Goal: Find specific page/section: Find specific page/section

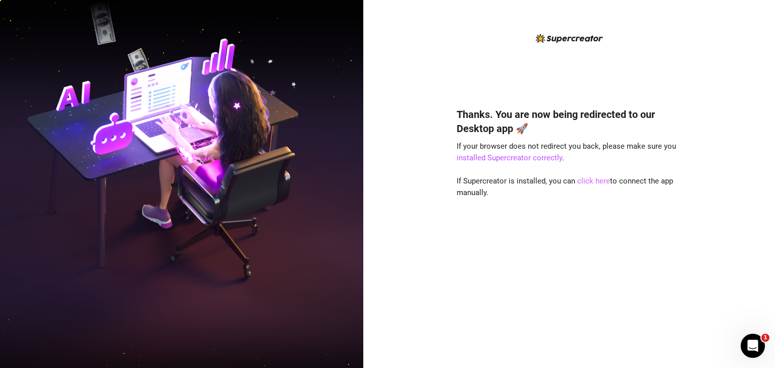
click at [596, 186] on link "click here" at bounding box center [593, 181] width 33 height 9
click at [598, 185] on link "click here" at bounding box center [593, 181] width 33 height 9
click at [595, 182] on link "click here" at bounding box center [593, 181] width 33 height 9
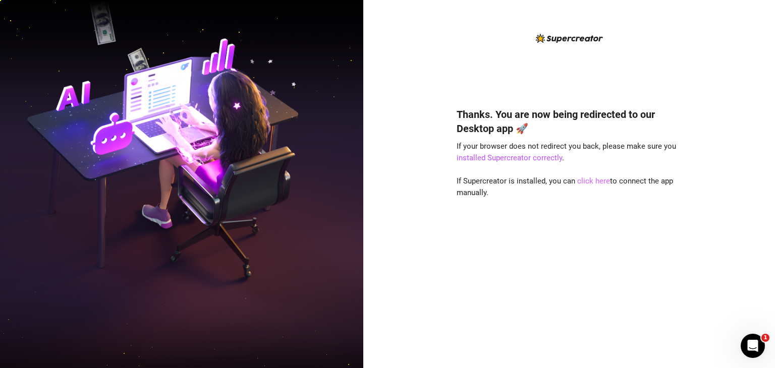
click at [591, 181] on link "click here" at bounding box center [593, 181] width 33 height 9
click at [587, 182] on link "click here" at bounding box center [593, 181] width 33 height 9
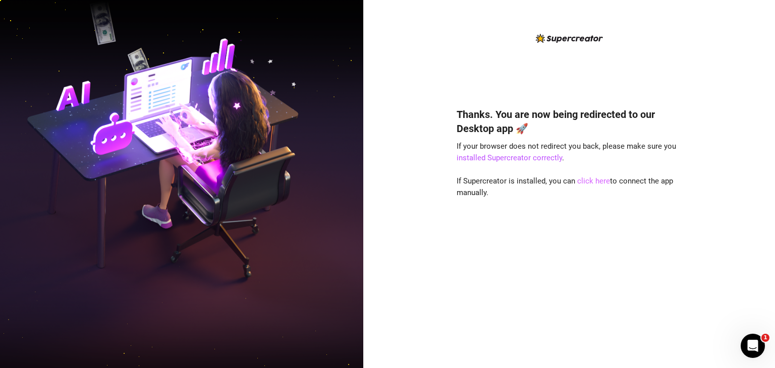
click at [587, 182] on link "click here" at bounding box center [593, 181] width 33 height 9
click at [591, 184] on link "click here" at bounding box center [593, 181] width 33 height 9
click at [604, 182] on link "click here" at bounding box center [593, 181] width 33 height 9
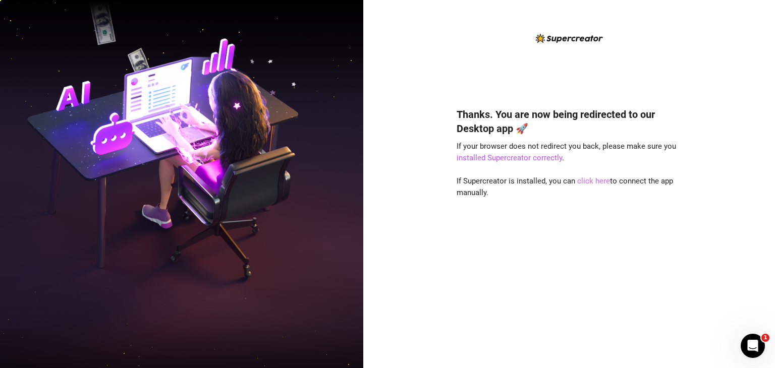
click at [593, 181] on link "click here" at bounding box center [593, 181] width 33 height 9
click at [590, 180] on link "click here" at bounding box center [593, 181] width 33 height 9
click at [595, 186] on link "click here" at bounding box center [593, 181] width 33 height 9
